Goal: Task Accomplishment & Management: Manage account settings

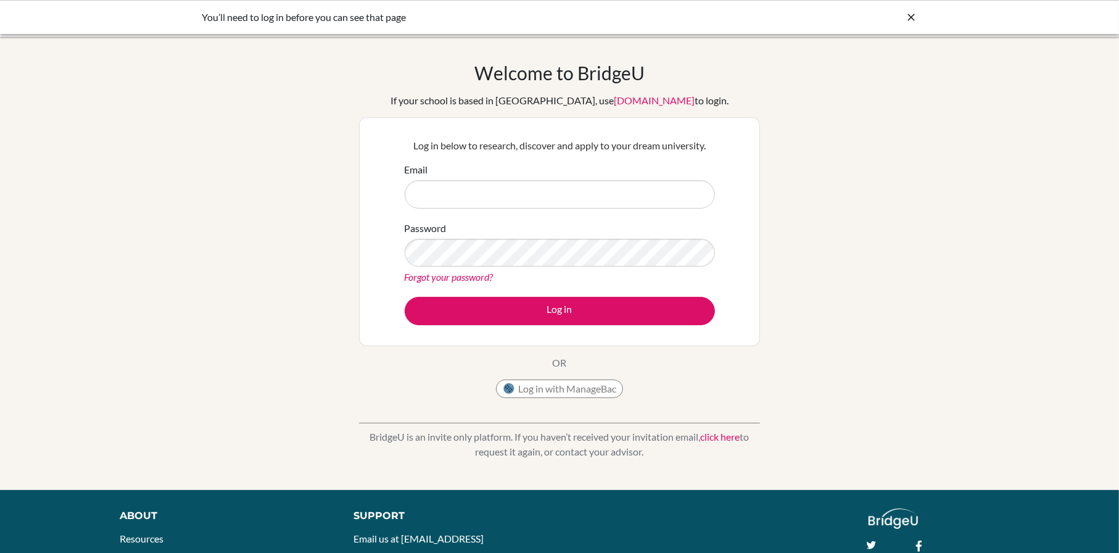
type input "[EMAIL_ADDRESS][PERSON_NAME][DOMAIN_NAME]"
click at [516, 315] on button "Log in" at bounding box center [560, 311] width 310 height 28
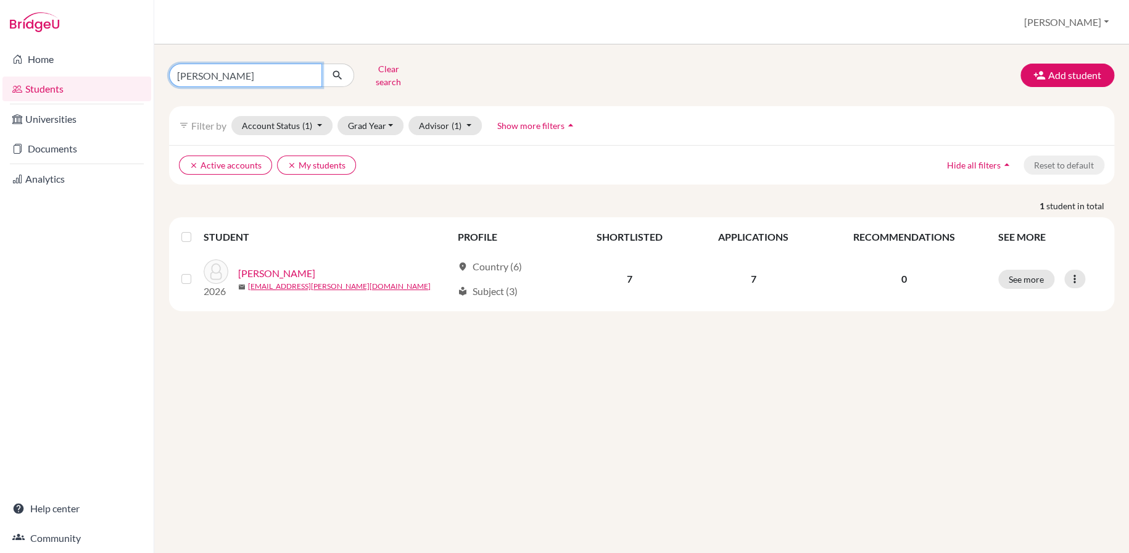
click at [249, 72] on input "[PERSON_NAME]" at bounding box center [245, 75] width 153 height 23
click at [309, 70] on input "[PERSON_NAME]" at bounding box center [245, 75] width 153 height 23
type input "semih"
click at [334, 72] on icon "submit" at bounding box center [337, 75] width 12 height 12
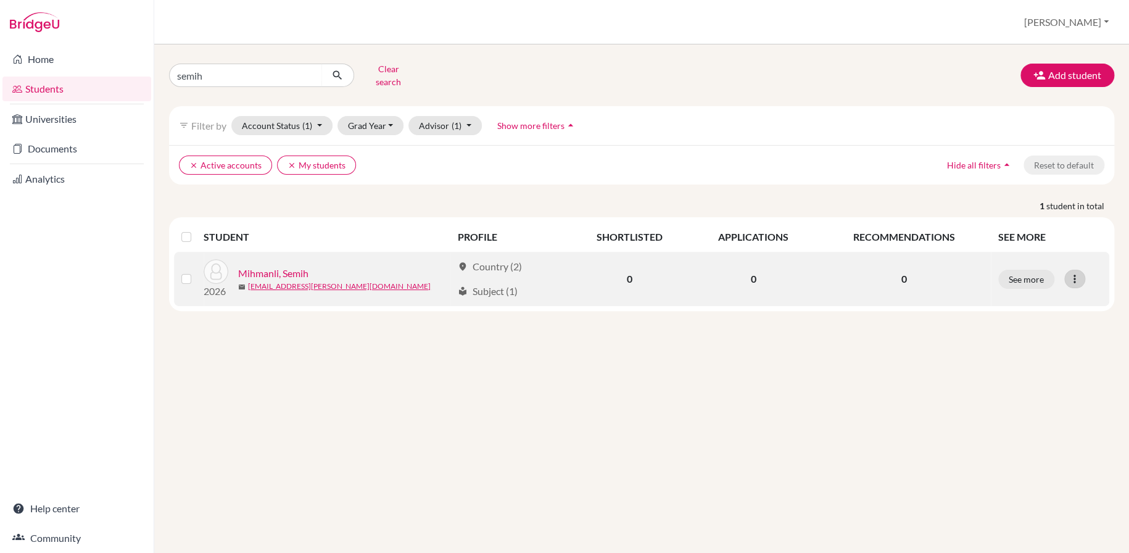
click at [1069, 275] on icon at bounding box center [1075, 279] width 12 height 12
click at [1015, 337] on button "Reset Password" at bounding box center [1020, 344] width 97 height 20
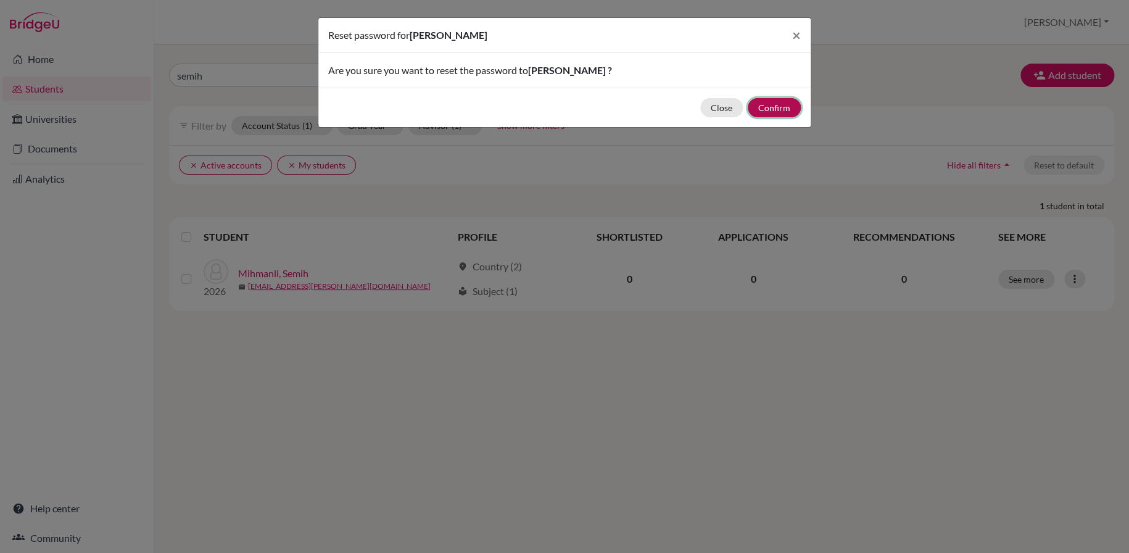
click at [774, 112] on button "Confirm" at bounding box center [774, 107] width 53 height 19
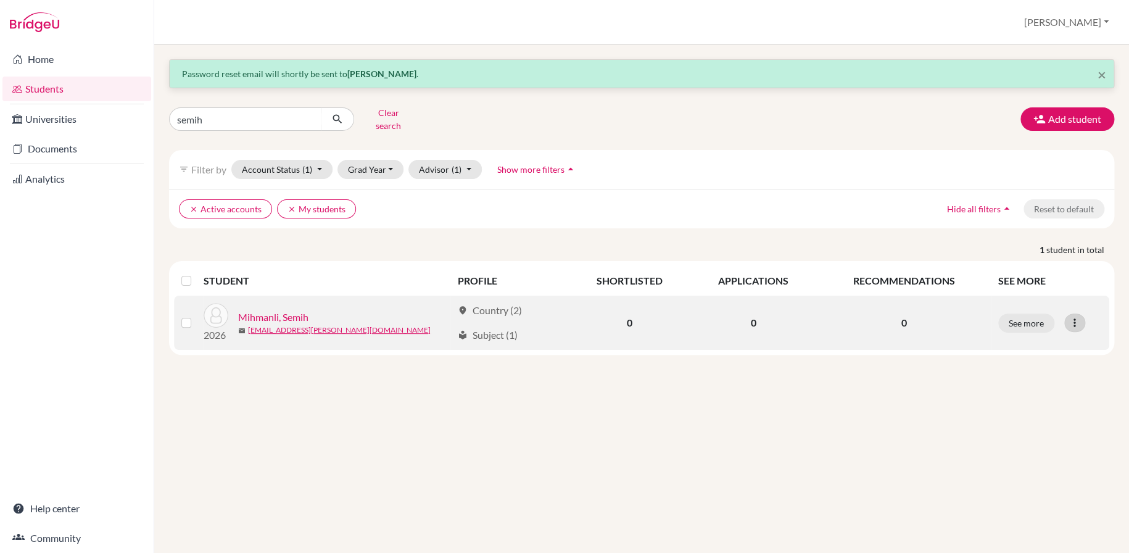
click at [1067, 313] on div at bounding box center [1074, 322] width 21 height 19
click at [1024, 341] on button "Edit student" at bounding box center [1020, 349] width 97 height 20
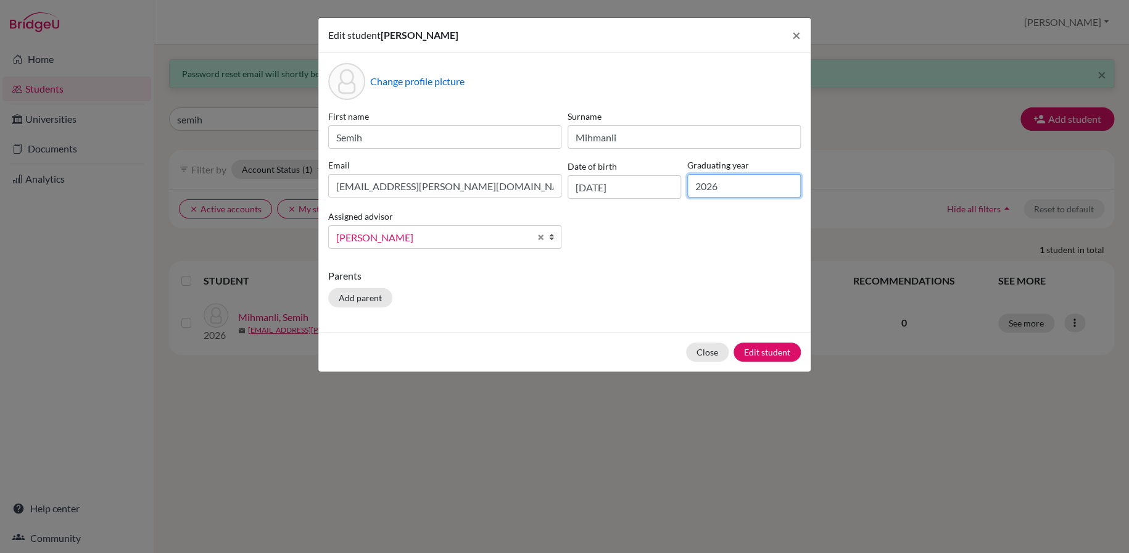
click at [716, 188] on input "2026" at bounding box center [744, 185] width 114 height 23
drag, startPoint x: 719, startPoint y: 186, endPoint x: 713, endPoint y: 186, distance: 6.8
click at [713, 186] on input "2026" at bounding box center [744, 185] width 114 height 23
click at [715, 237] on div "First name Semih Surname [PERSON_NAME] Email [EMAIL_ADDRESS][PERSON_NAME][DOMAI…" at bounding box center [564, 184] width 479 height 149
click at [706, 349] on button "Close" at bounding box center [707, 351] width 43 height 19
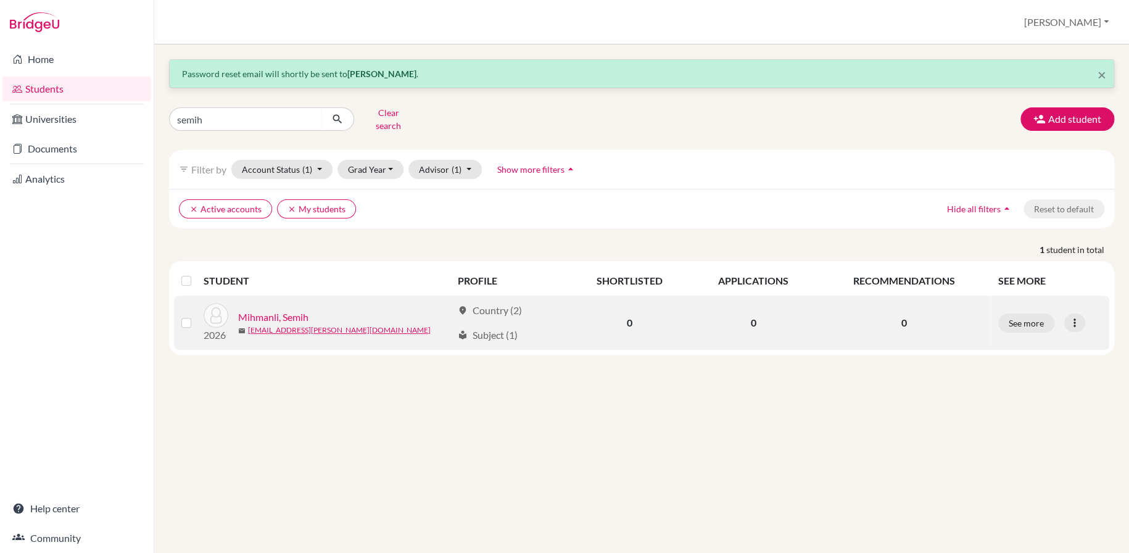
click at [490, 303] on div "location_on Country (2)" at bounding box center [490, 310] width 64 height 15
click at [282, 310] on link "Mihmanli, Semih" at bounding box center [273, 317] width 70 height 15
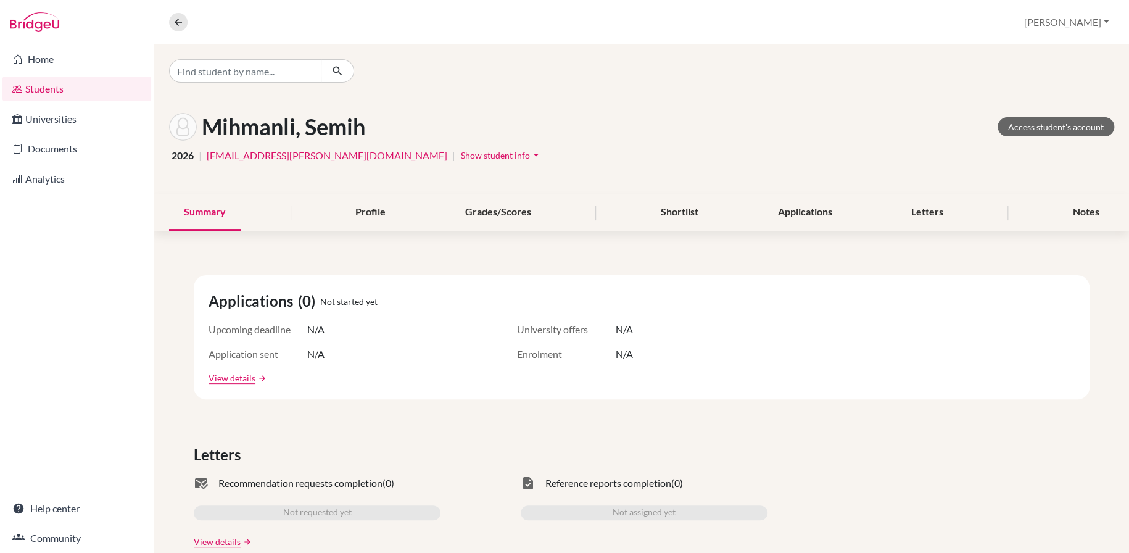
click at [461, 158] on span "Show student info" at bounding box center [495, 155] width 69 height 10
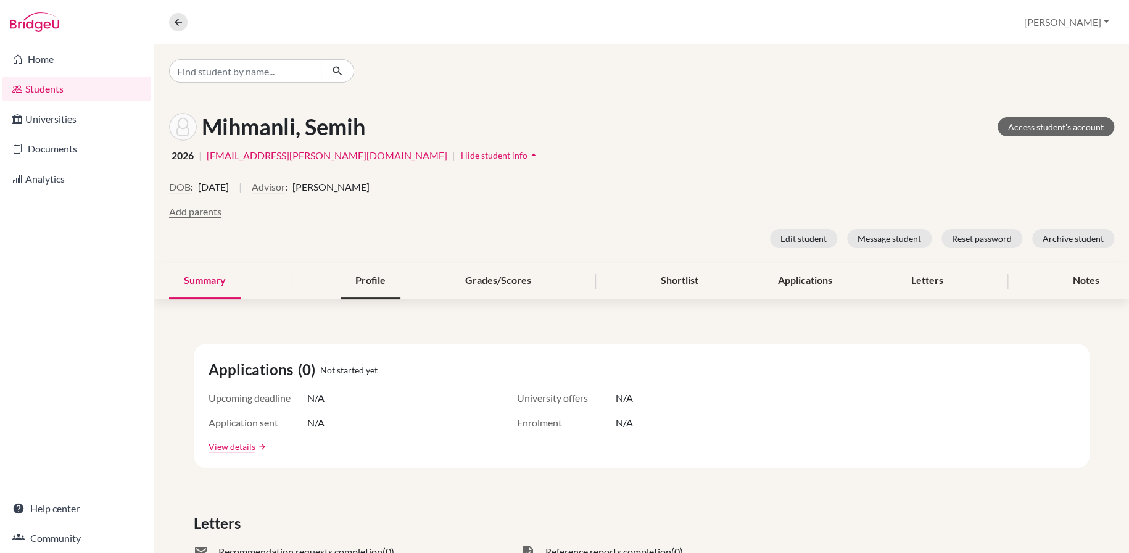
click at [389, 285] on div "Profile" at bounding box center [371, 281] width 60 height 36
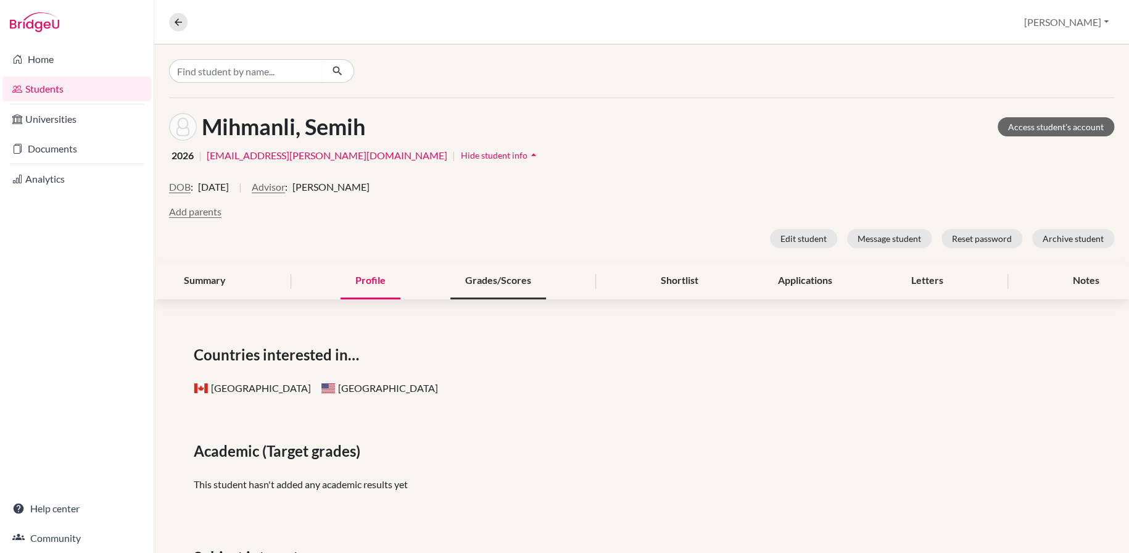
click at [518, 276] on div "Grades/Scores" at bounding box center [498, 281] width 96 height 36
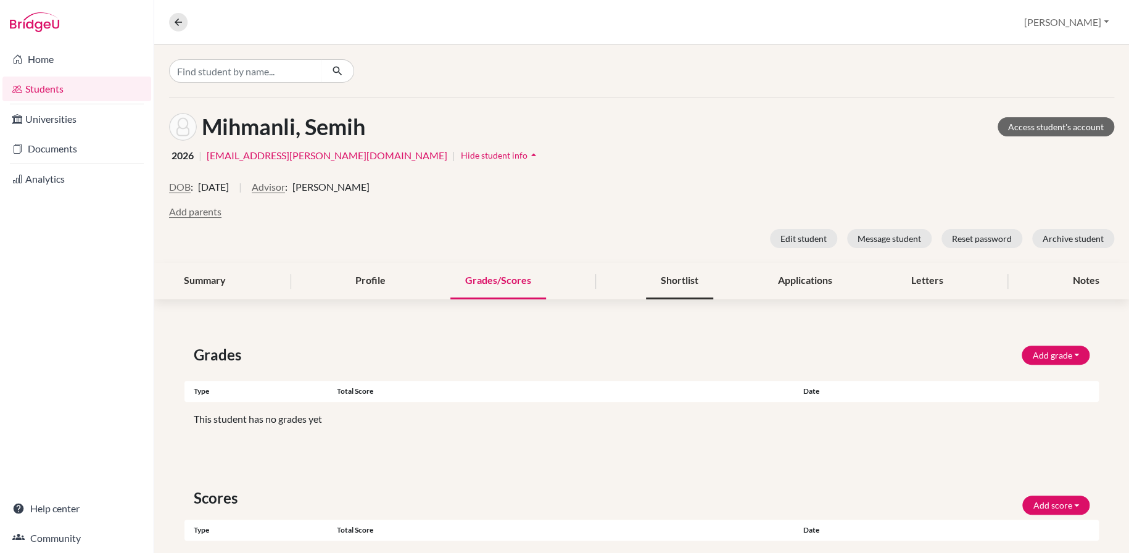
click at [666, 273] on div "Shortlist" at bounding box center [679, 281] width 67 height 36
